Goal: Transaction & Acquisition: Purchase product/service

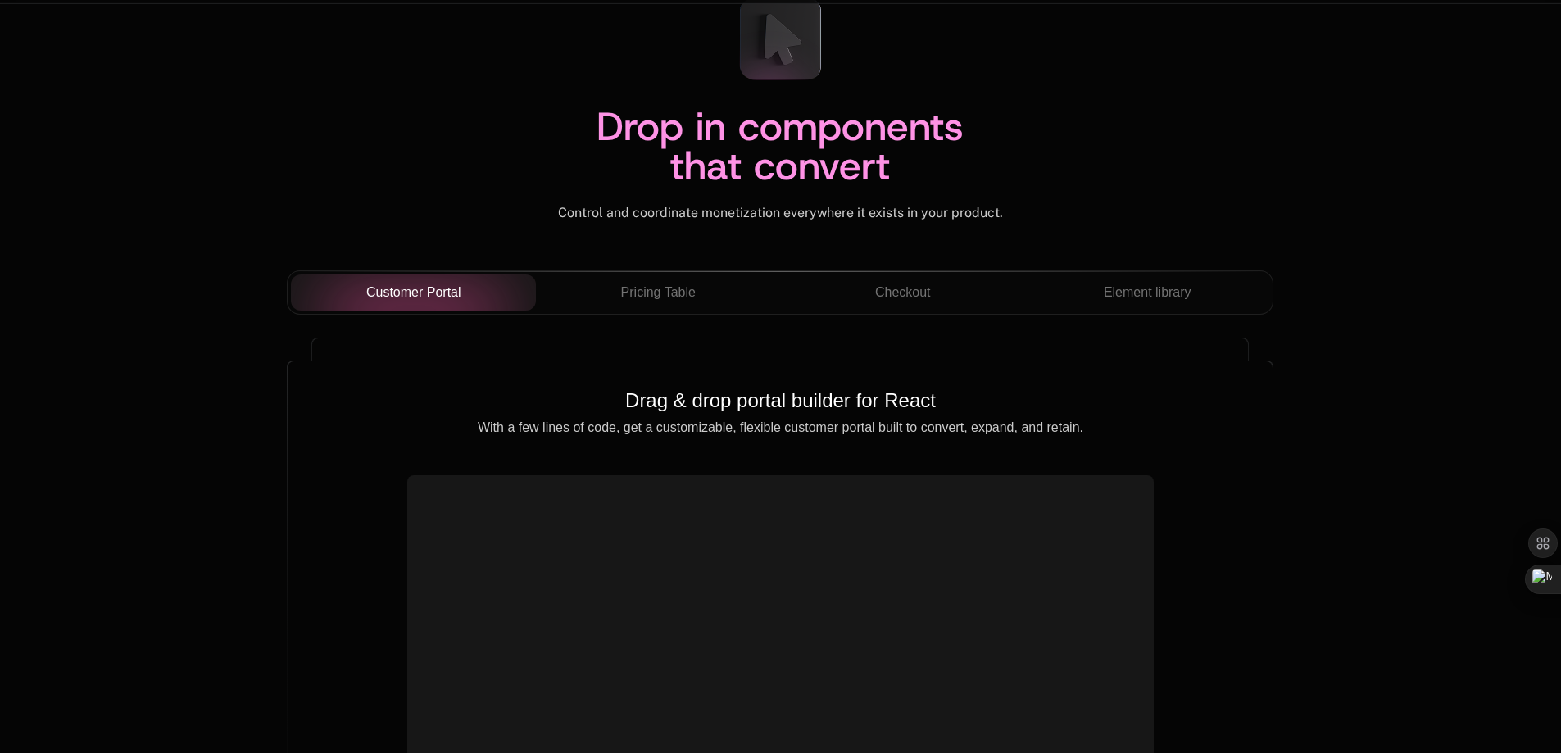
scroll to position [5653, 0]
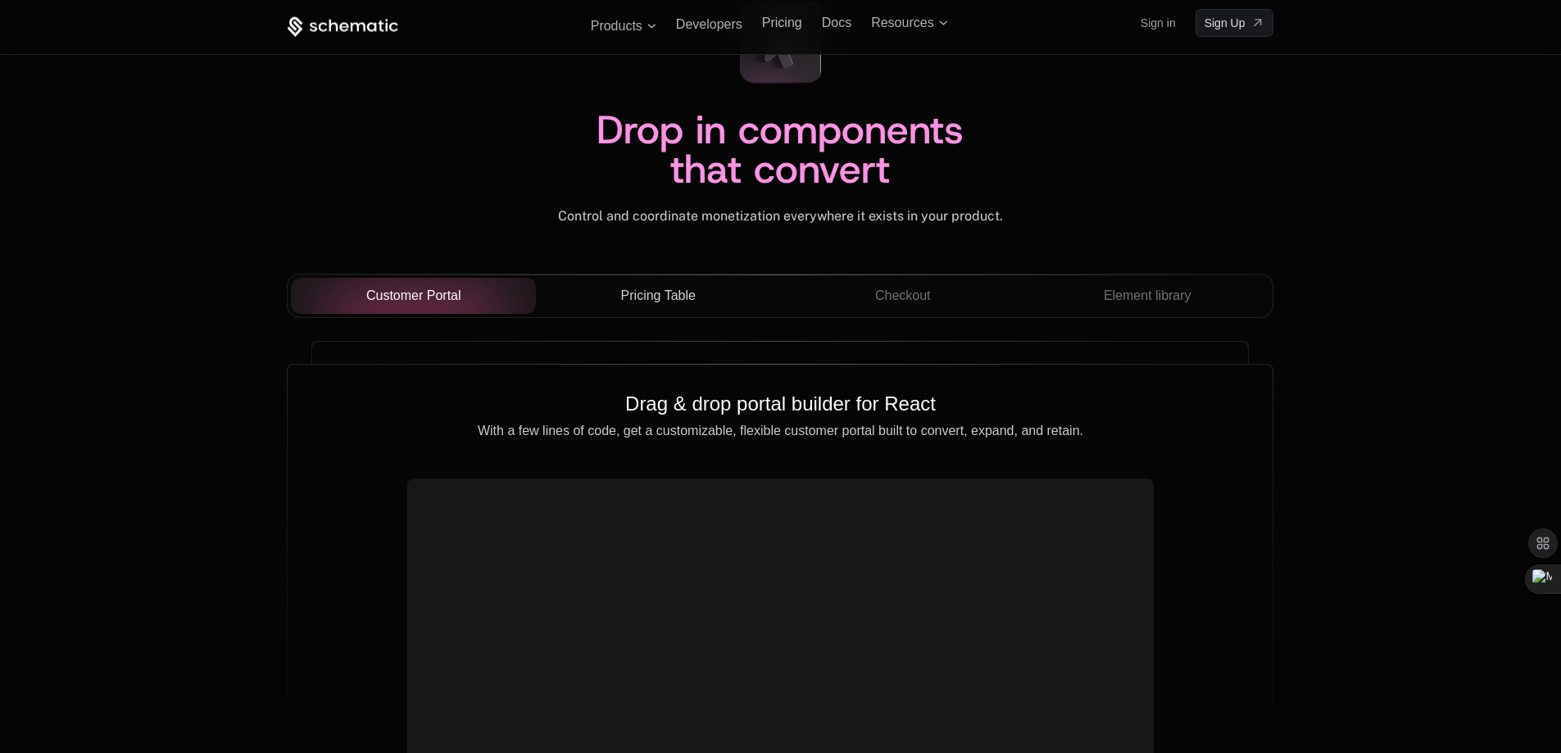
click at [643, 299] on span "Pricing Table" at bounding box center [658, 296] width 75 height 20
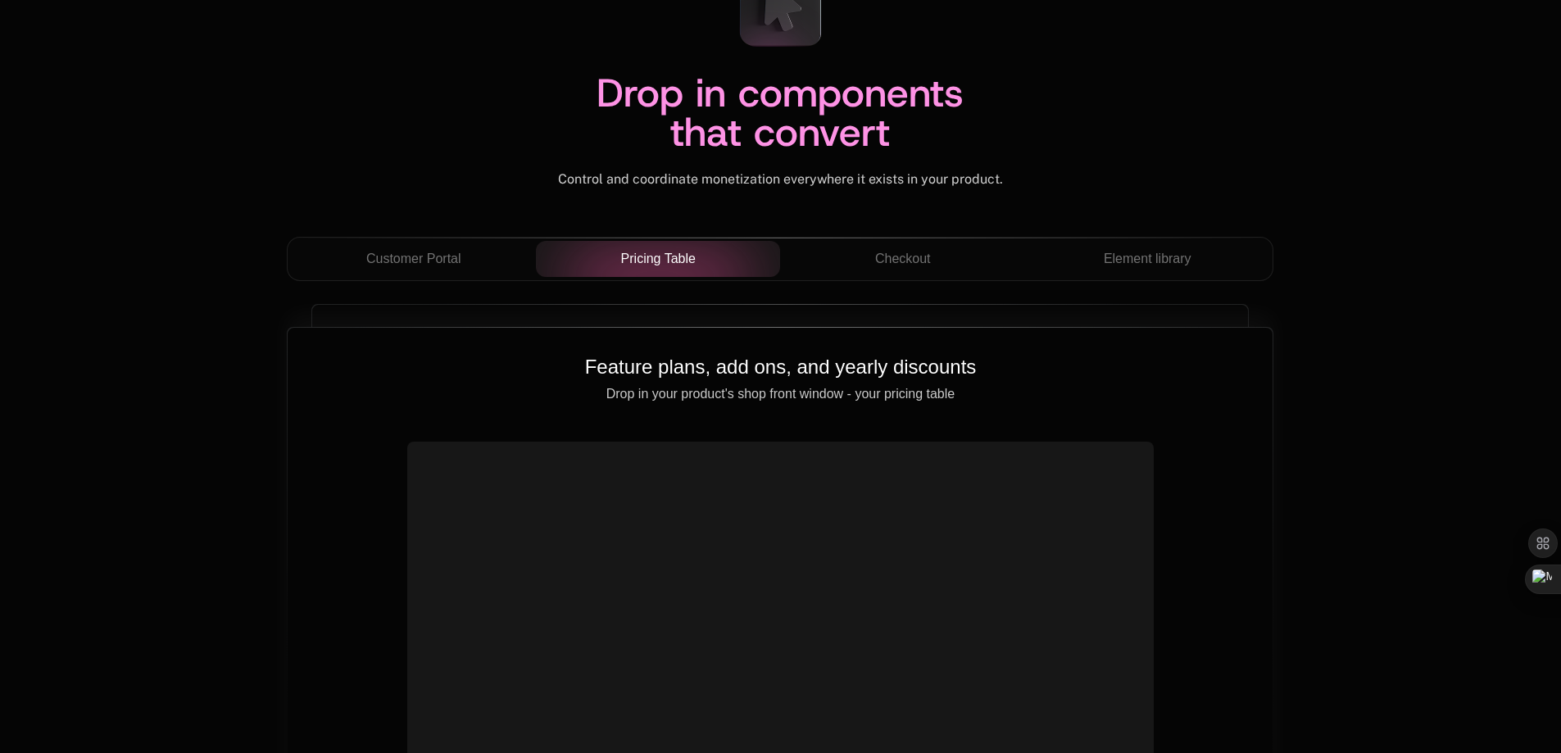
scroll to position [5817, 0]
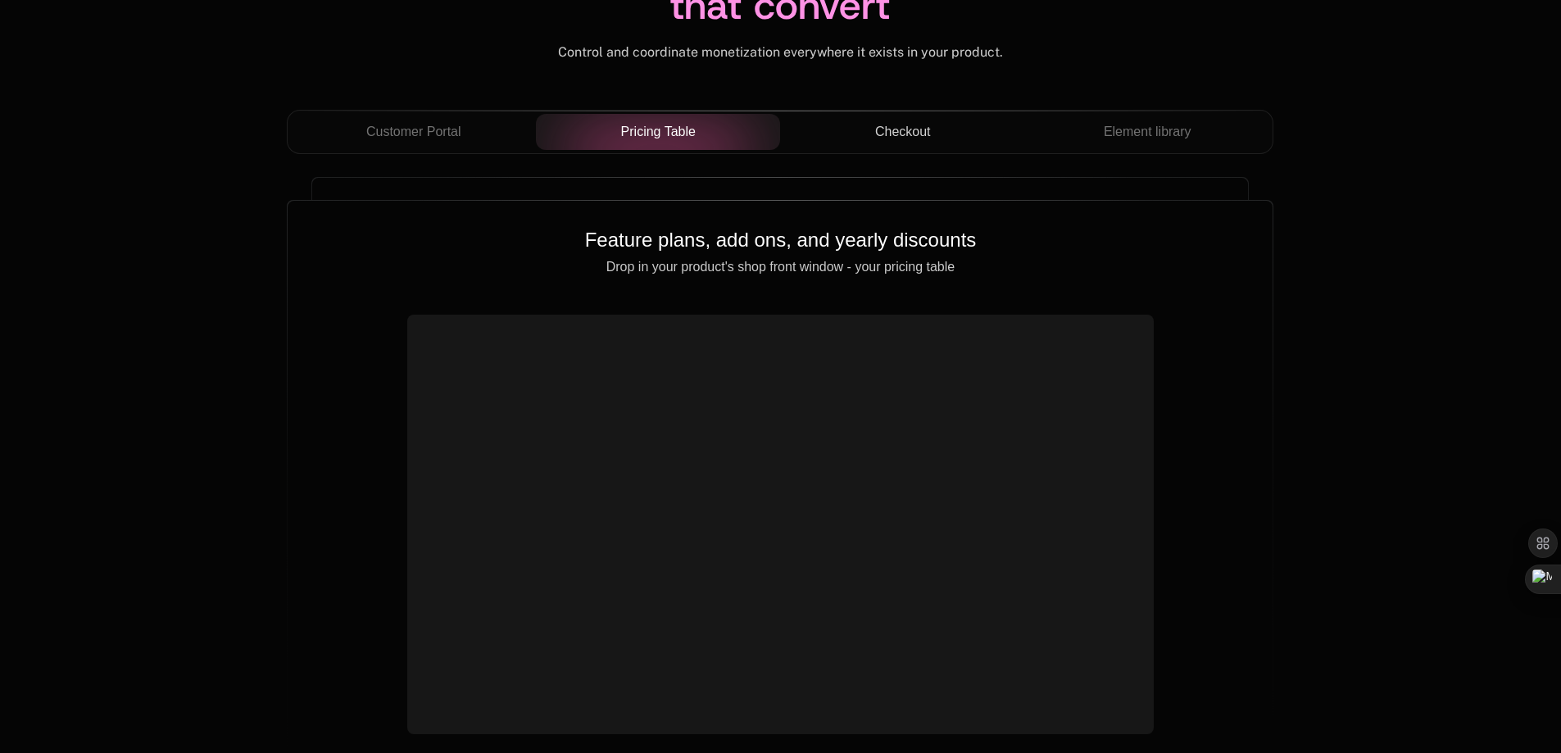
click at [886, 134] on span "Checkout" at bounding box center [903, 132] width 56 height 20
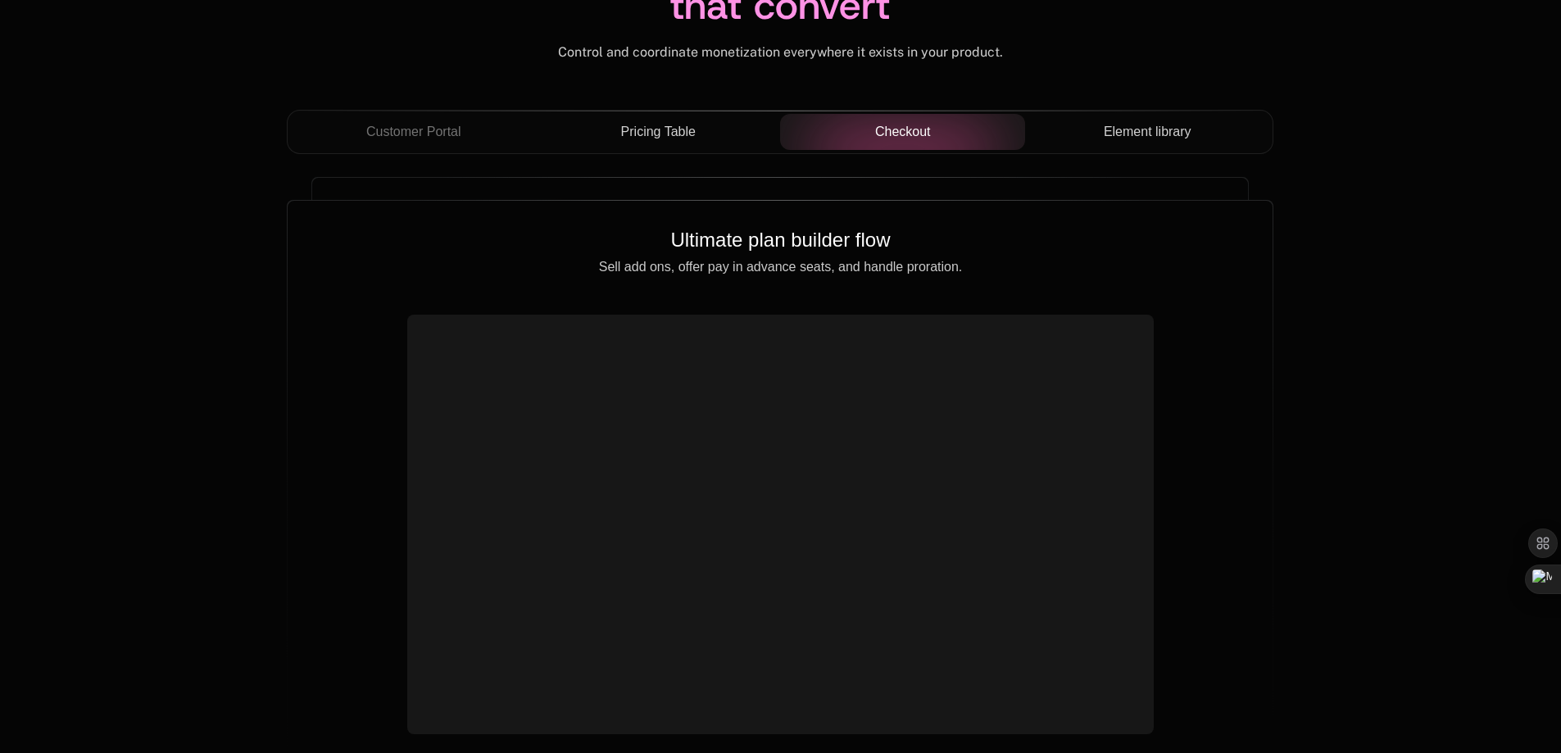
click at [1125, 136] on span "Element library" at bounding box center [1148, 132] width 88 height 20
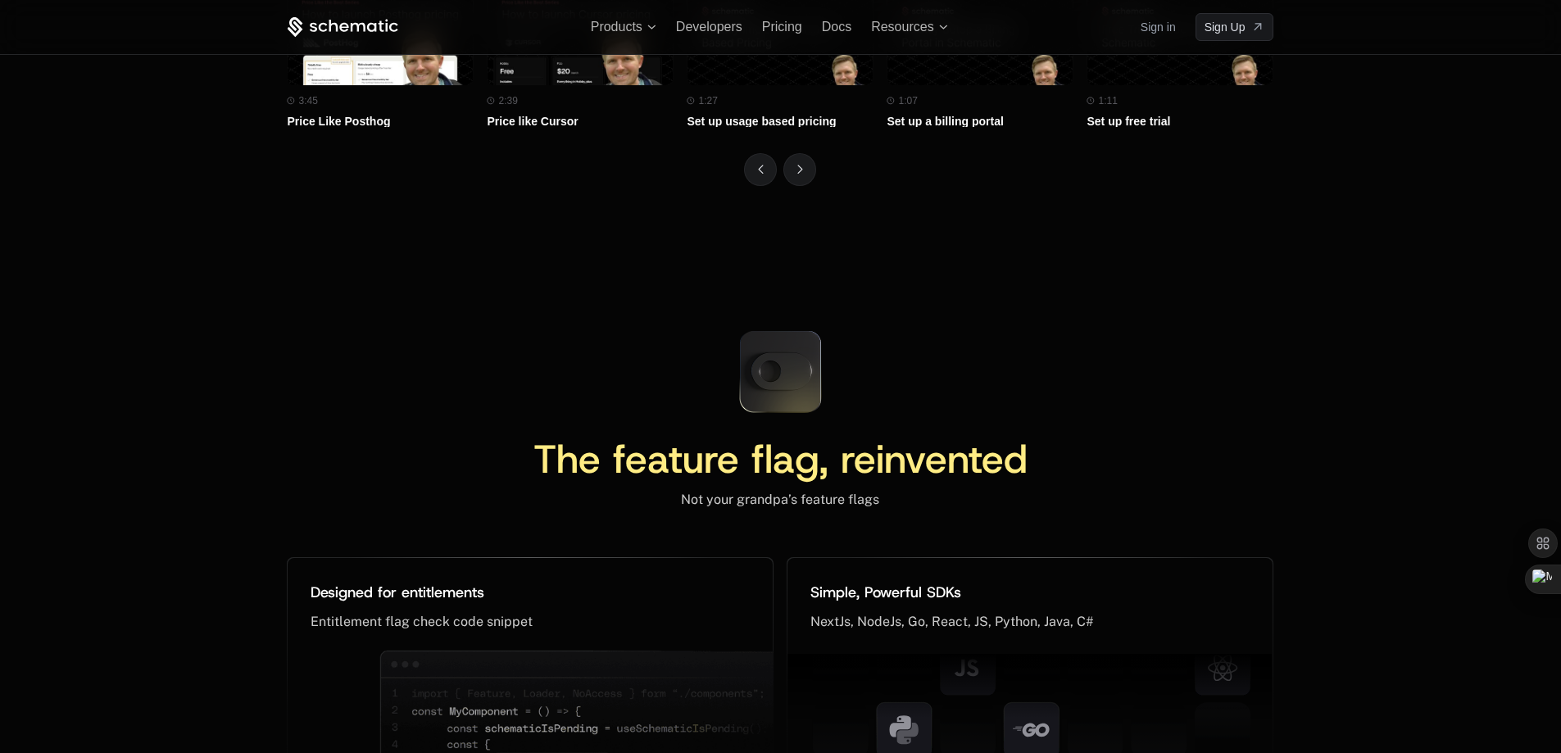
scroll to position [7136, 0]
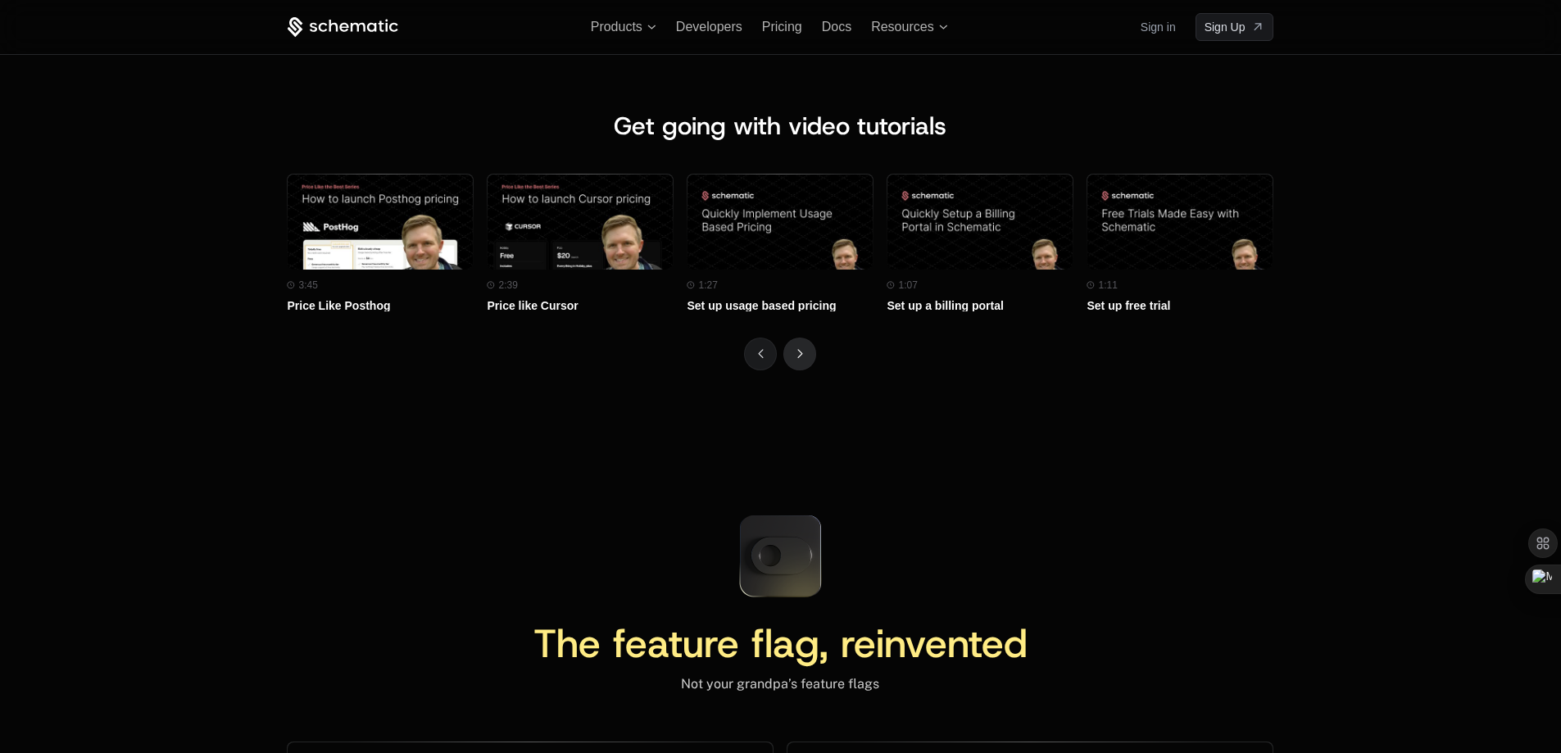
click at [797, 365] on button "Next" at bounding box center [799, 354] width 33 height 33
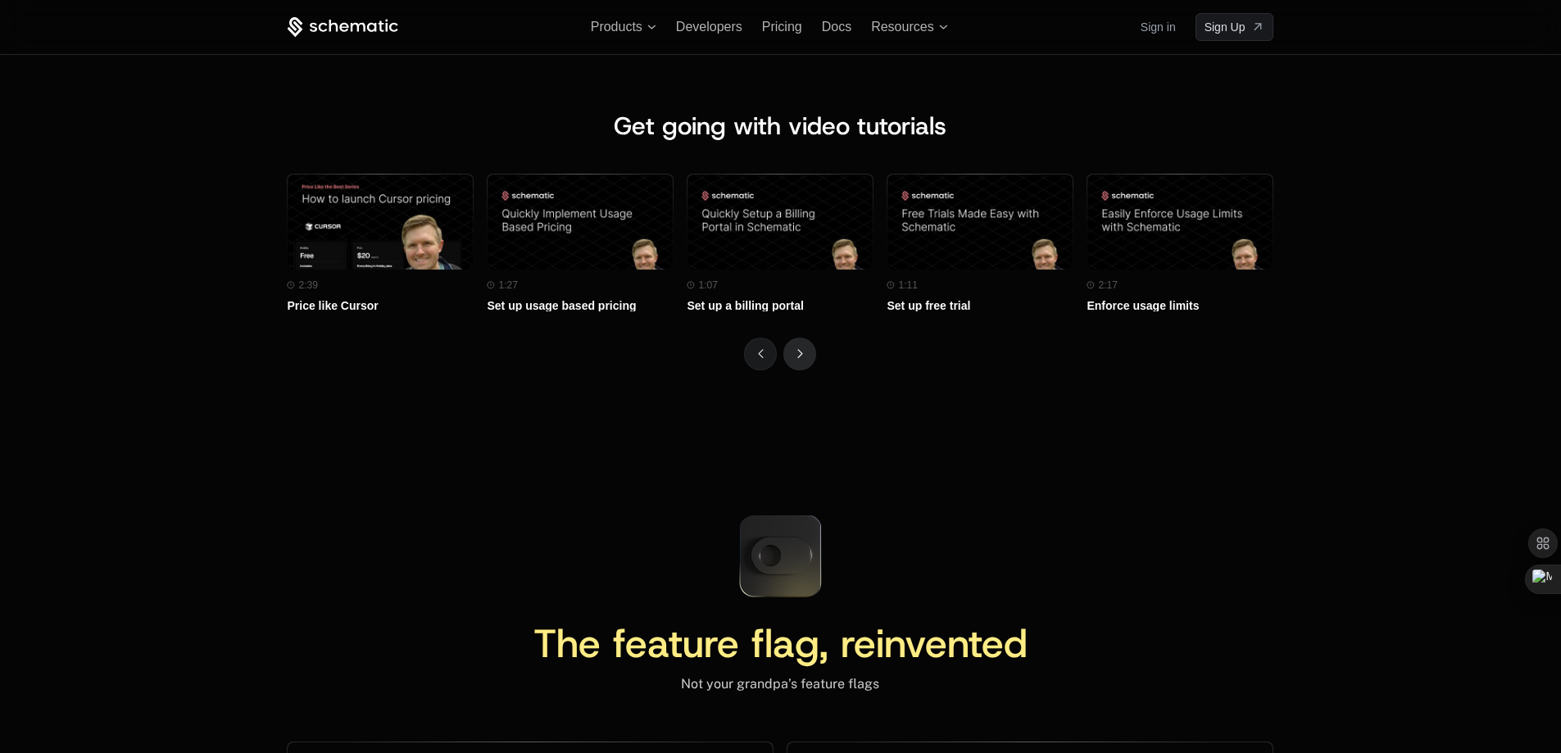
click at [797, 365] on button "Next" at bounding box center [799, 354] width 33 height 33
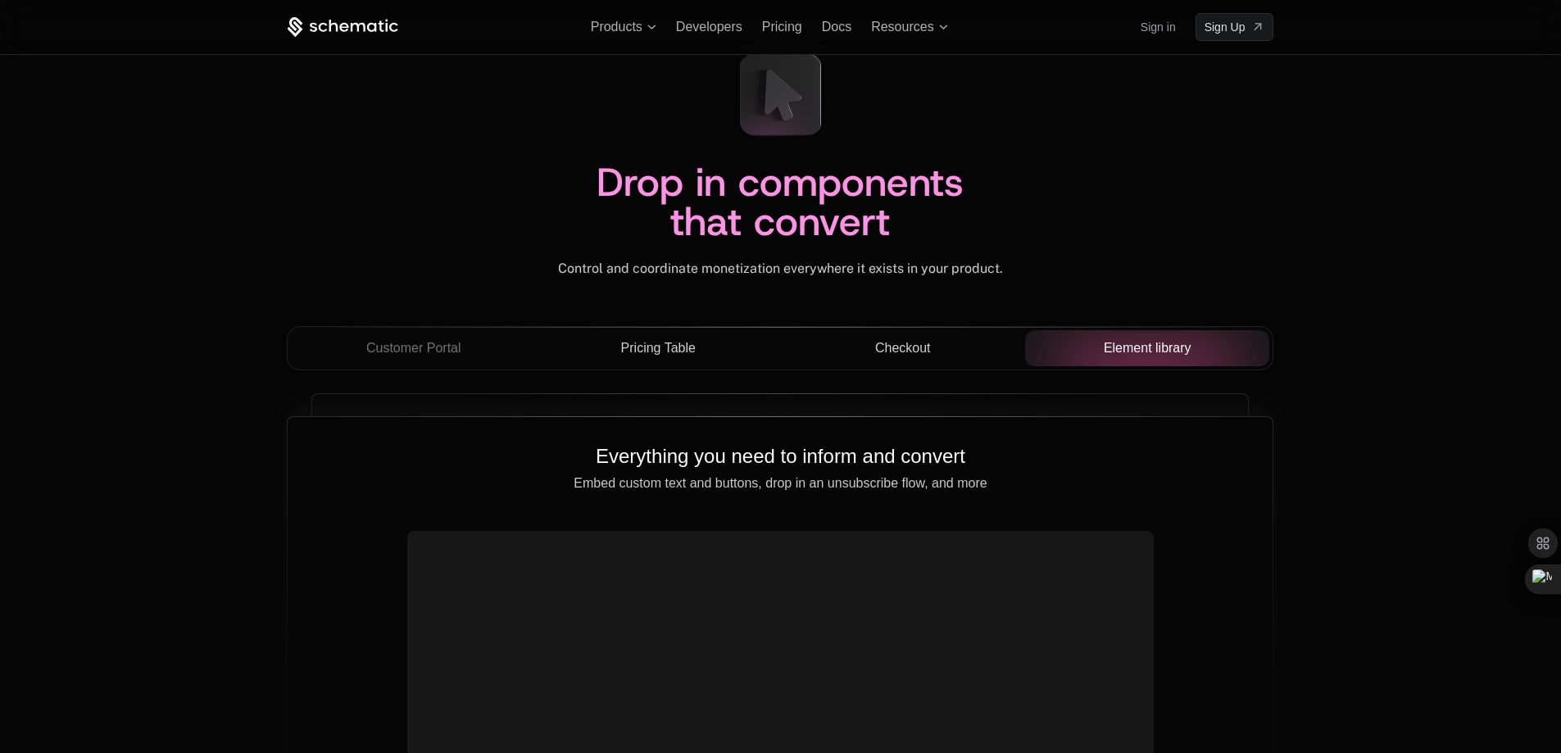
scroll to position [5580, 0]
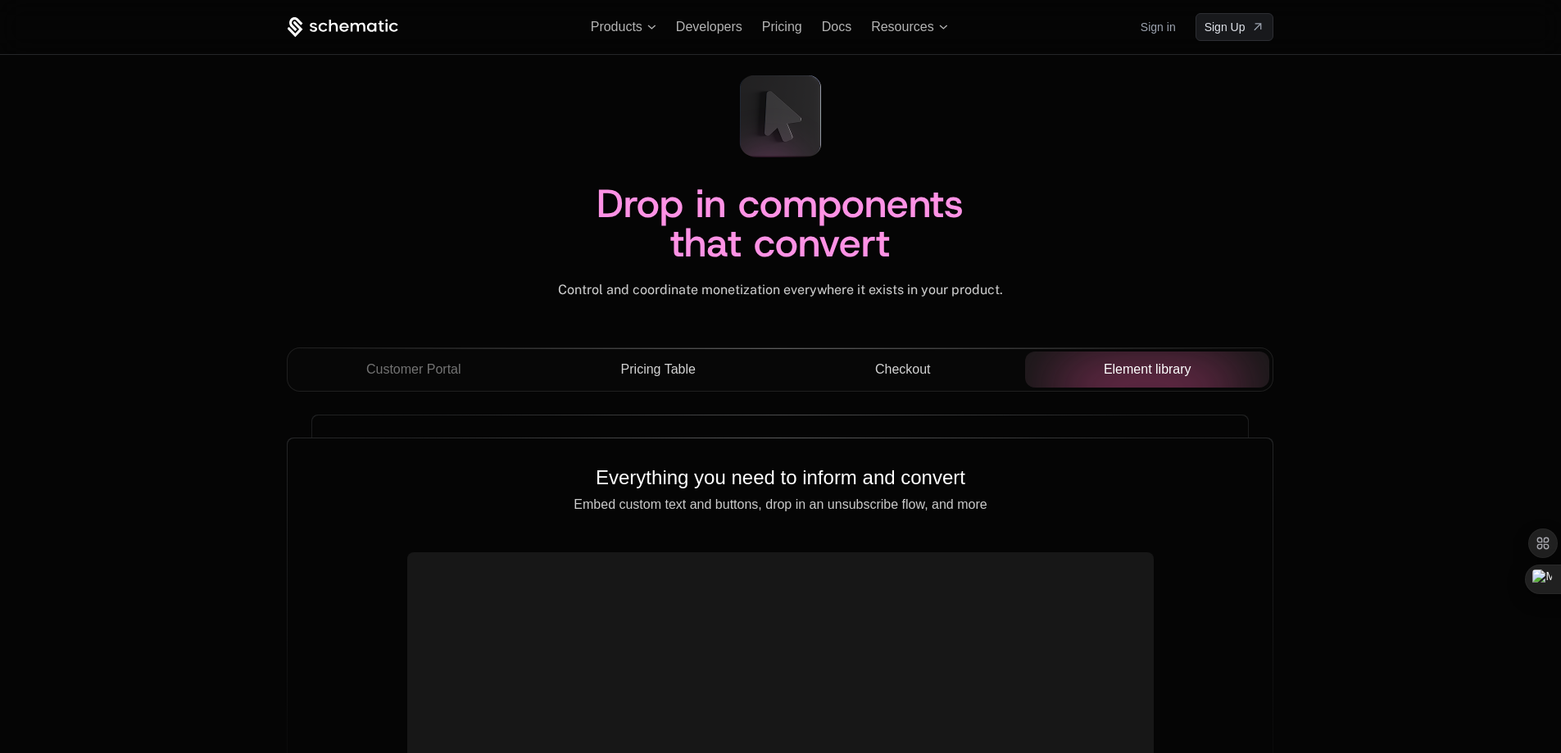
click at [890, 380] on button "Checkout" at bounding box center [902, 369] width 245 height 36
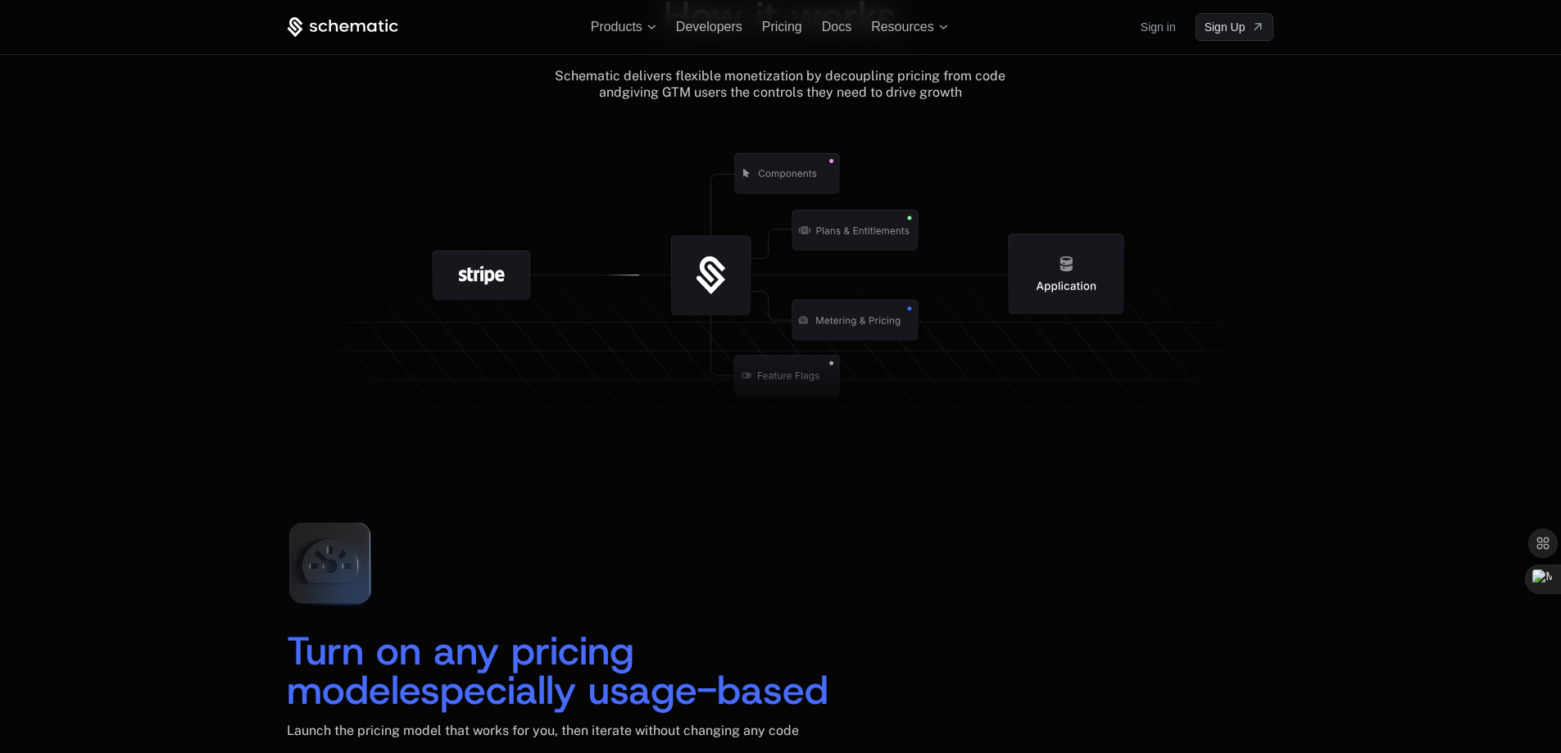
scroll to position [1811, 0]
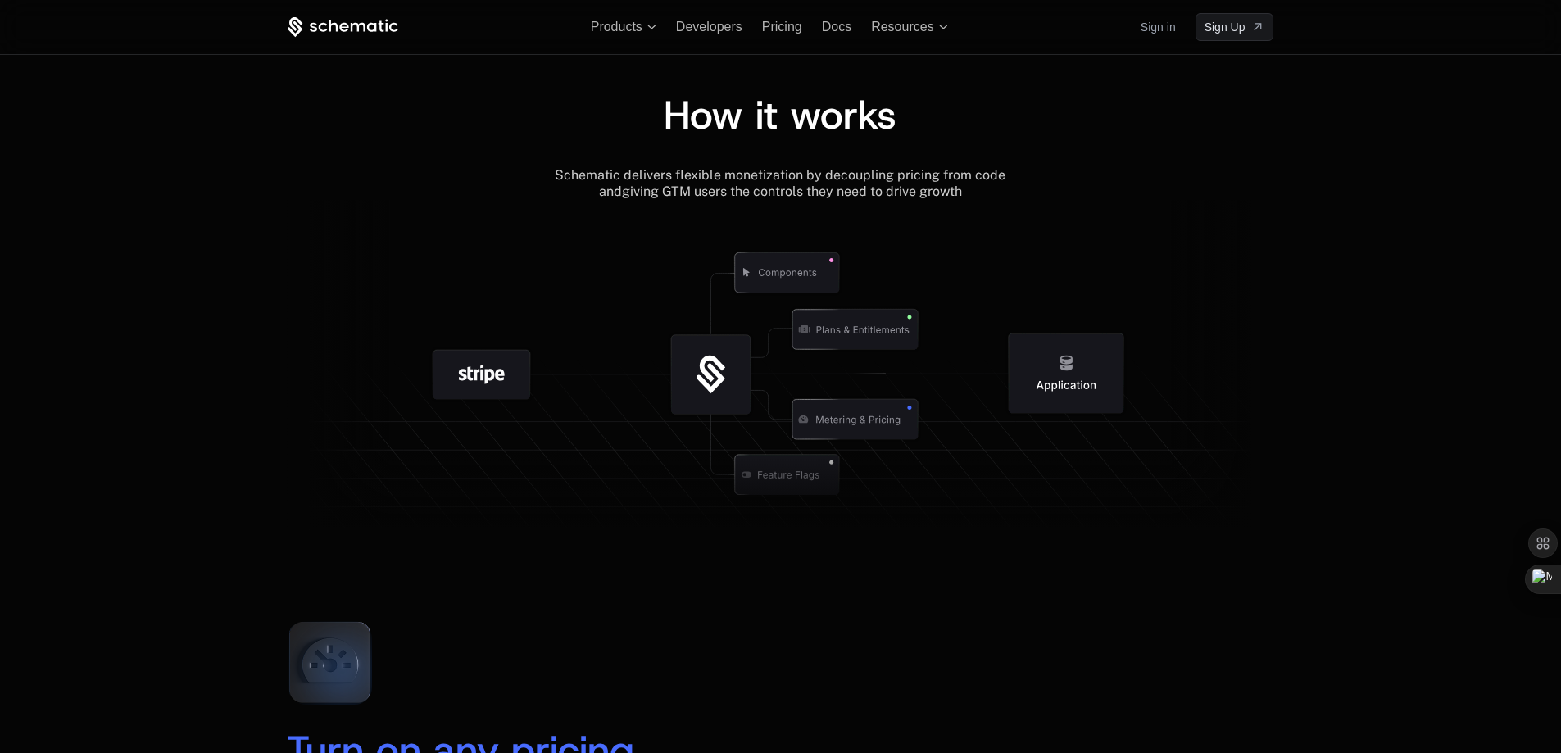
scroll to position [1763, 0]
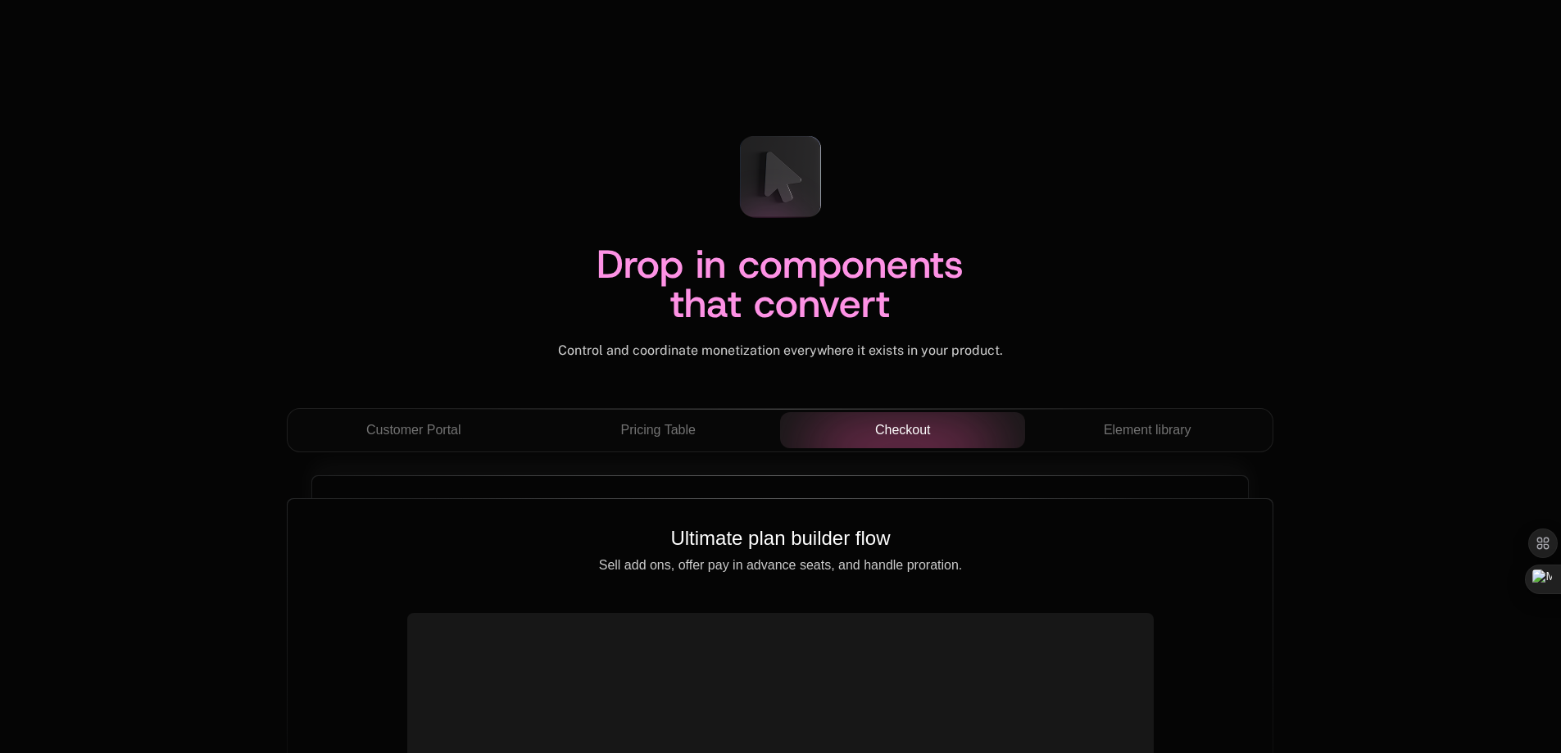
scroll to position [5532, 0]
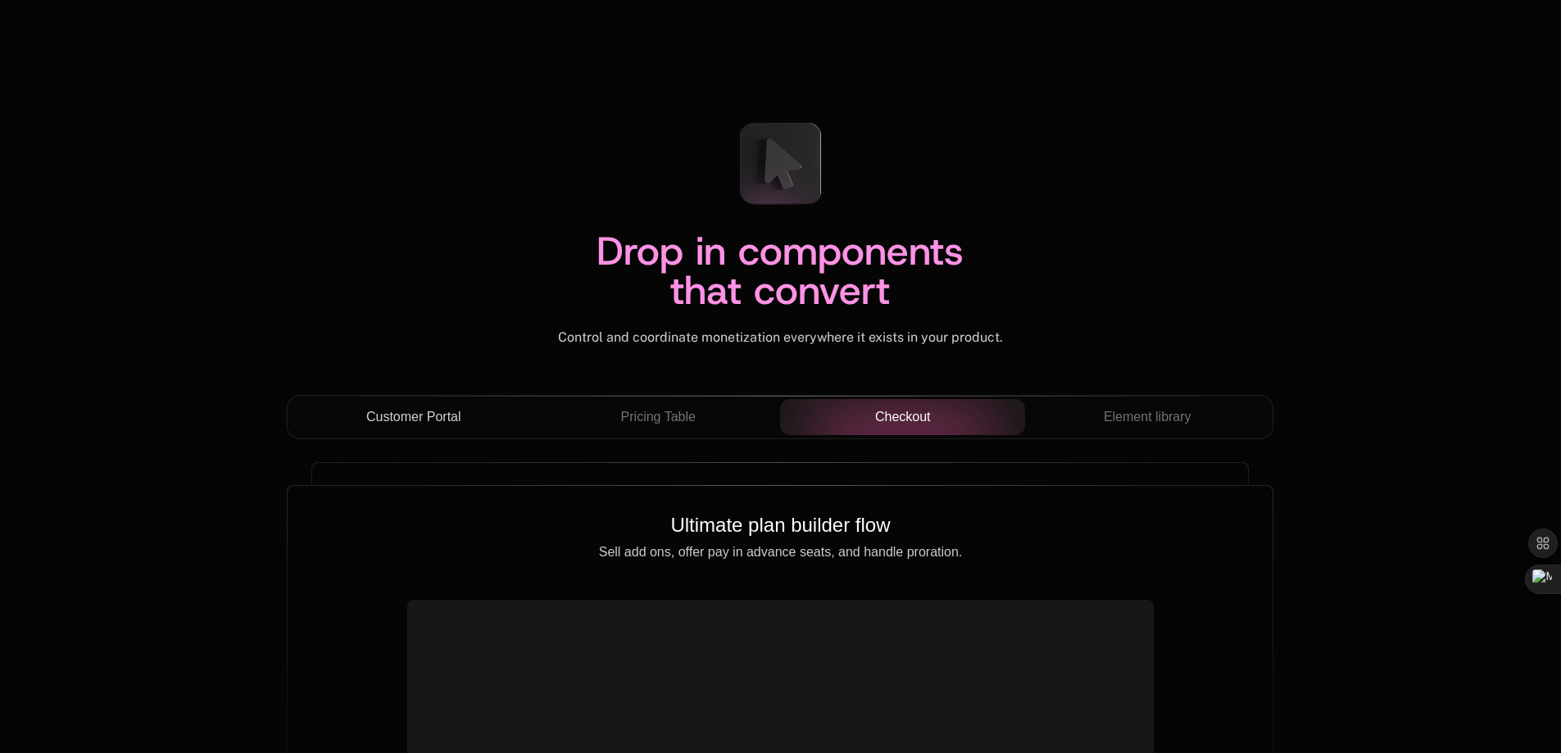
click at [405, 401] on button "Customer Portal" at bounding box center [413, 417] width 245 height 36
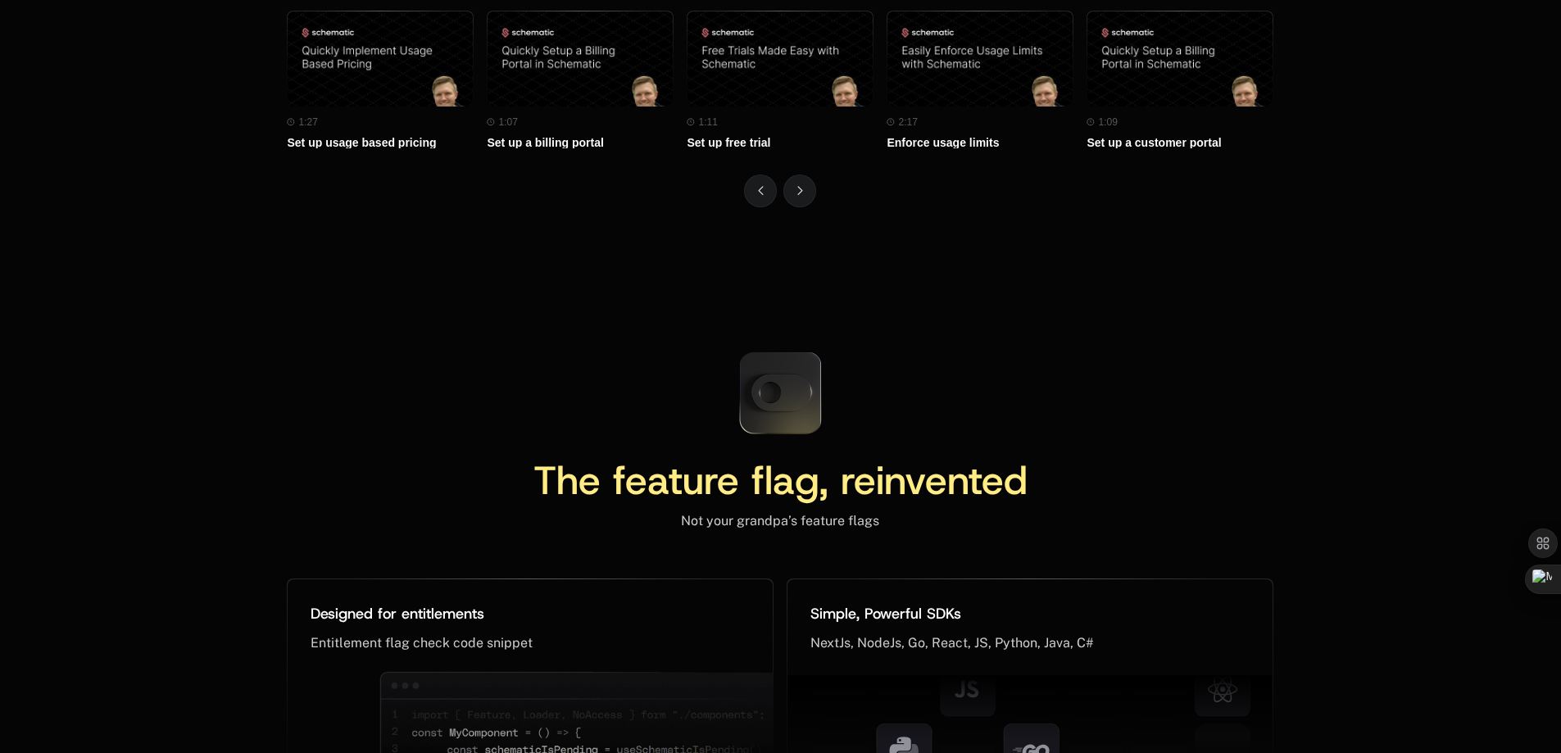
scroll to position [7007, 0]
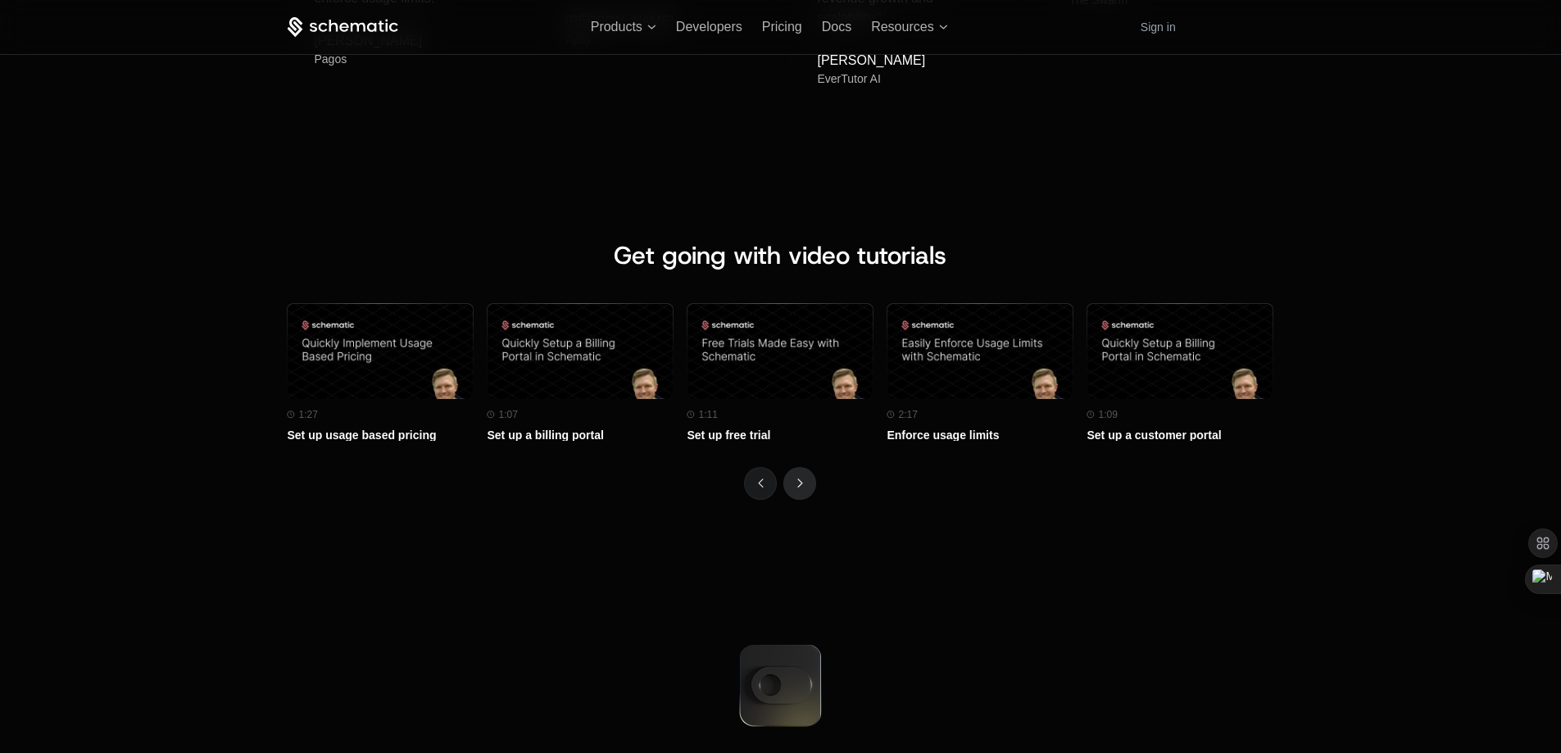
click at [797, 478] on button "Next" at bounding box center [799, 483] width 33 height 33
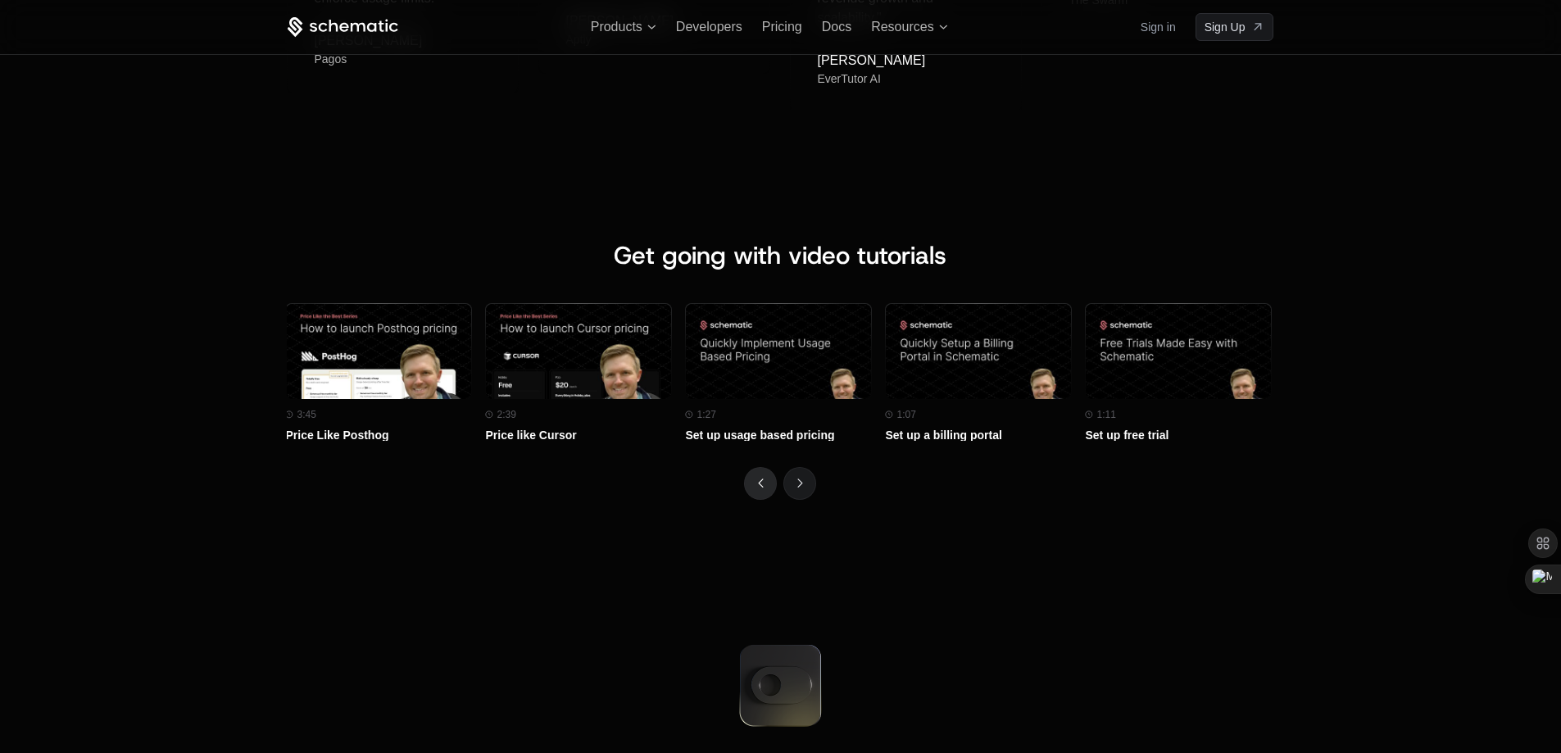
scroll to position [0, 0]
click at [735, 486] on div at bounding box center [780, 483] width 986 height 33
click at [748, 486] on button "Previous" at bounding box center [760, 483] width 33 height 33
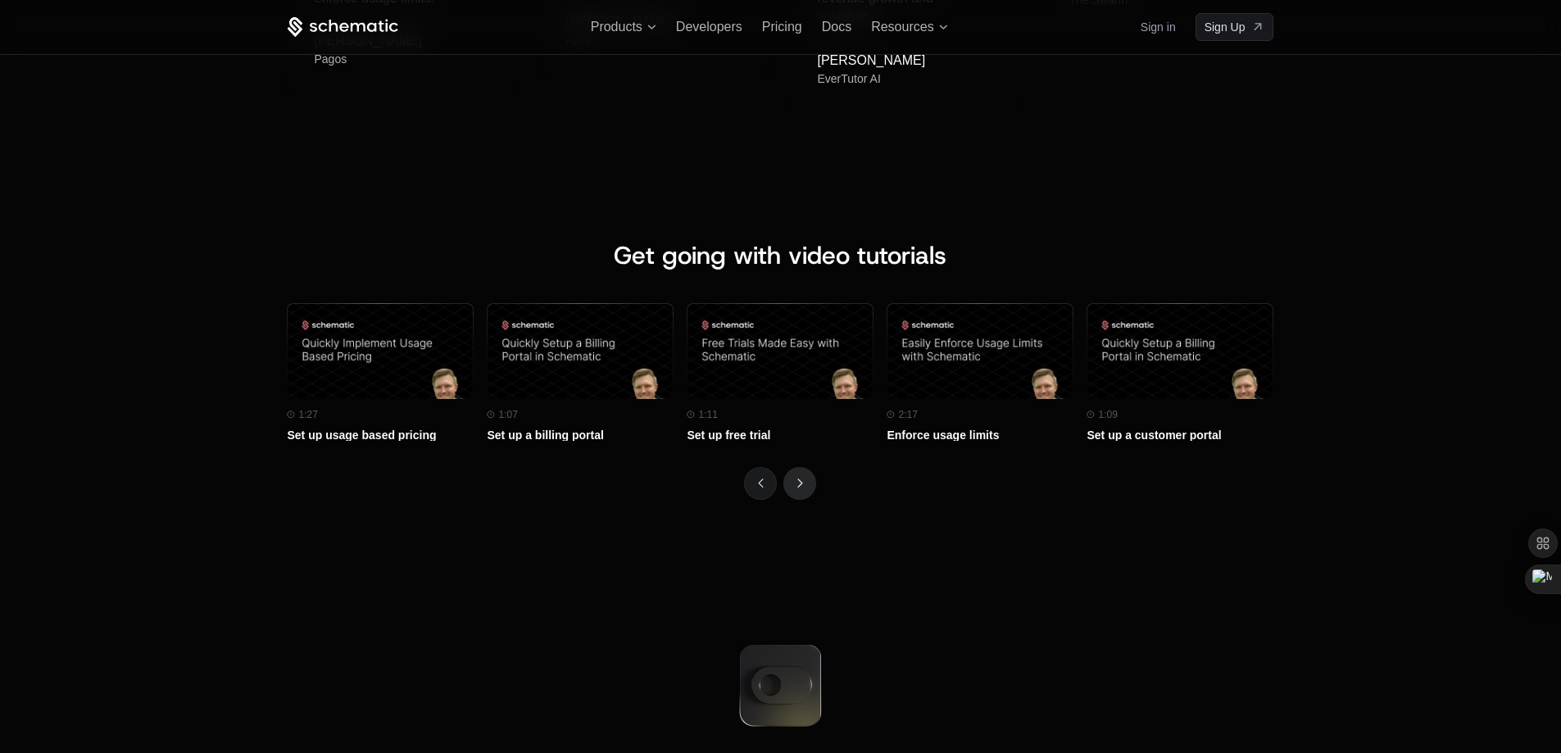
click at [803, 487] on button "Next" at bounding box center [799, 483] width 33 height 33
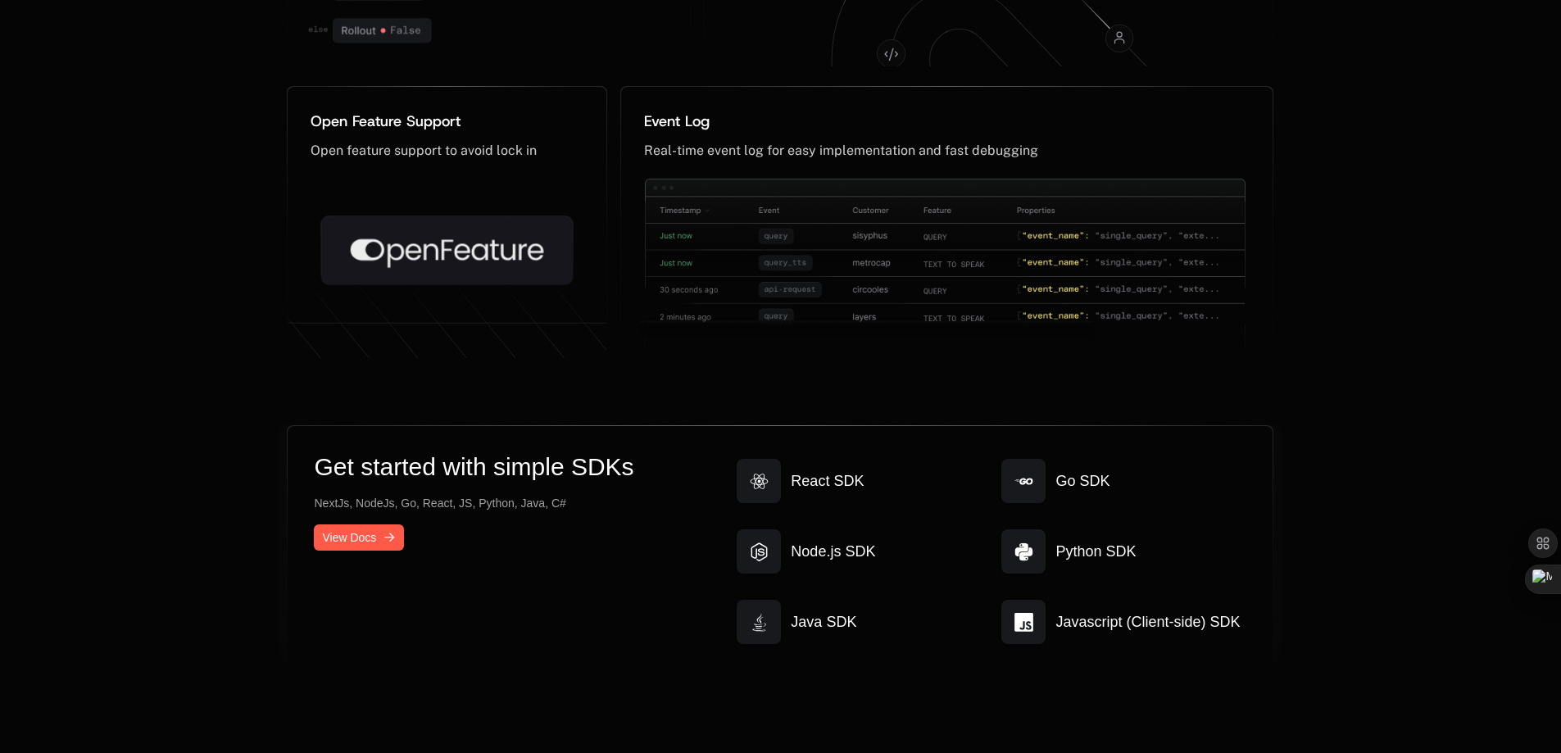
scroll to position [8272, 0]
